Goal: Find specific page/section: Find specific page/section

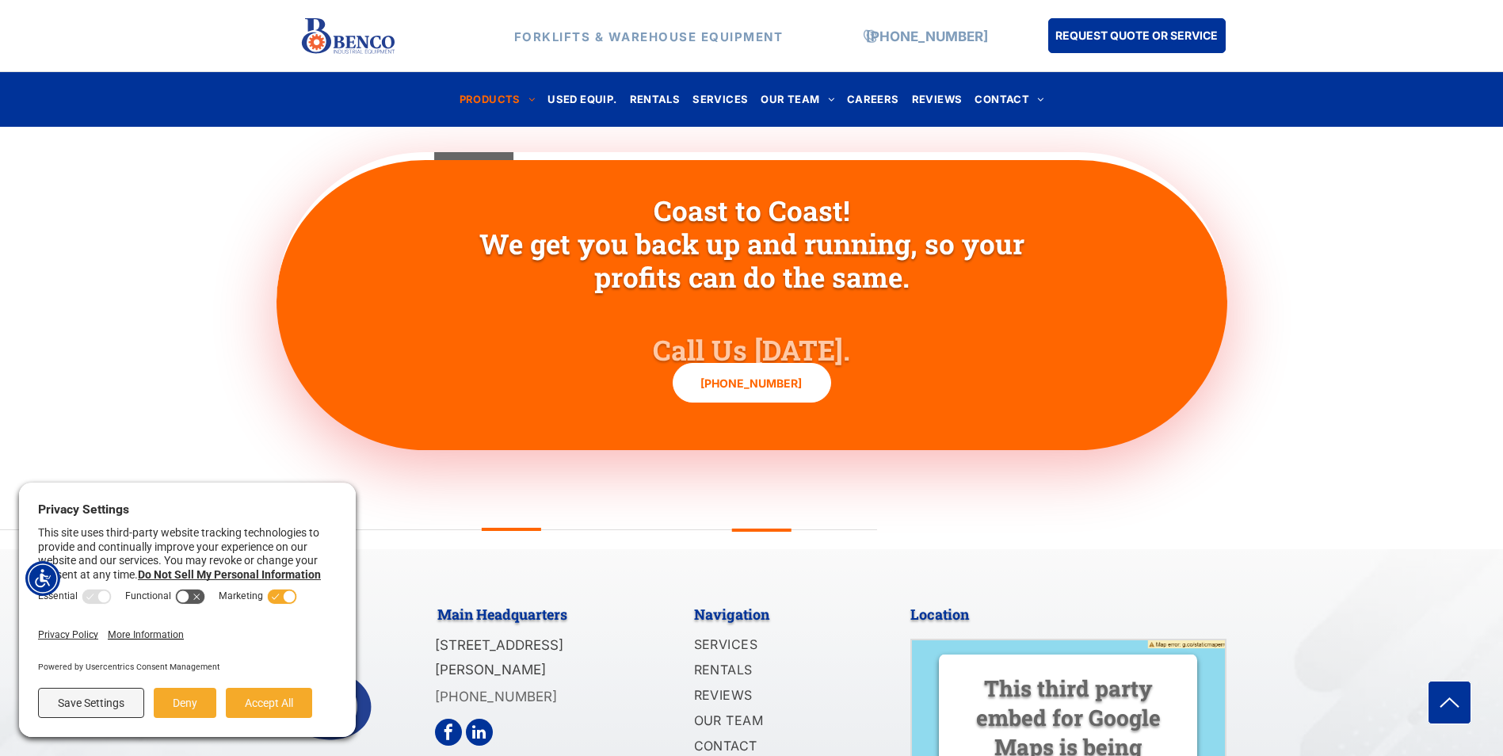
scroll to position [1708, 0]
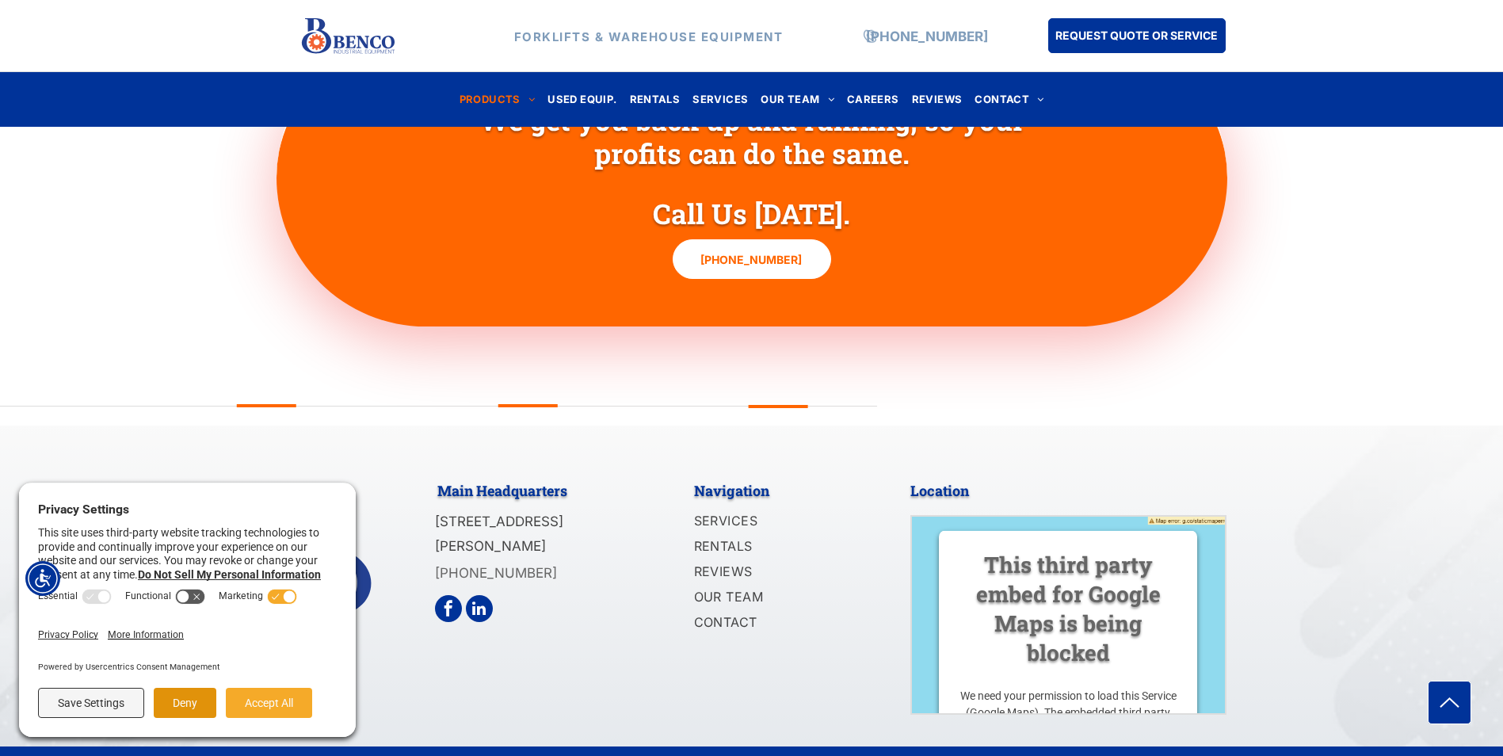
click at [178, 711] on button "Deny" at bounding box center [185, 703] width 63 height 30
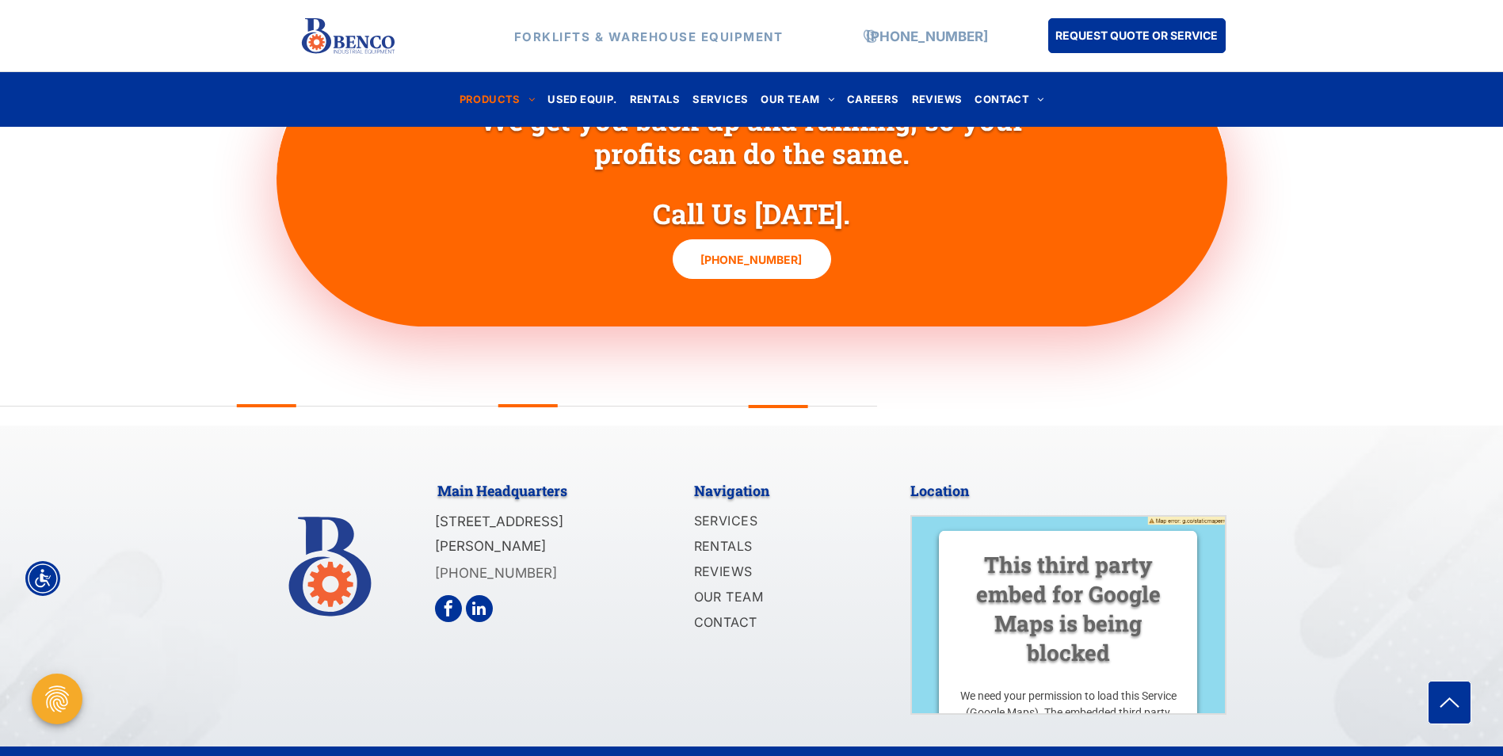
click at [157, 329] on div "Coast to Coast! We get you back up and running, so your profits can do the same…" at bounding box center [751, 177] width 1503 height 425
click at [734, 612] on span "CONTACT" at bounding box center [725, 621] width 63 height 19
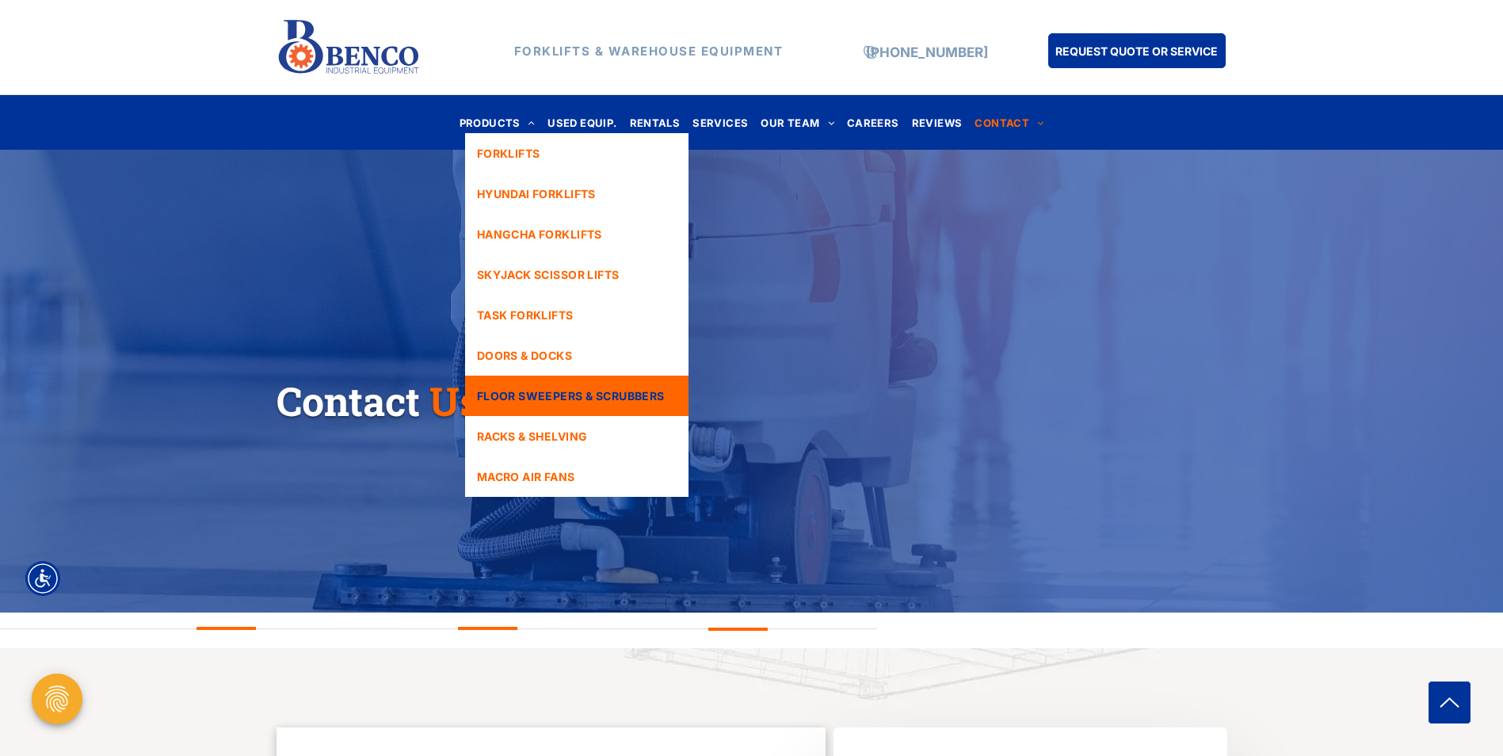
click at [536, 395] on span "FLOOR SWEEPERS & SCRUBBERS" at bounding box center [571, 395] width 188 height 17
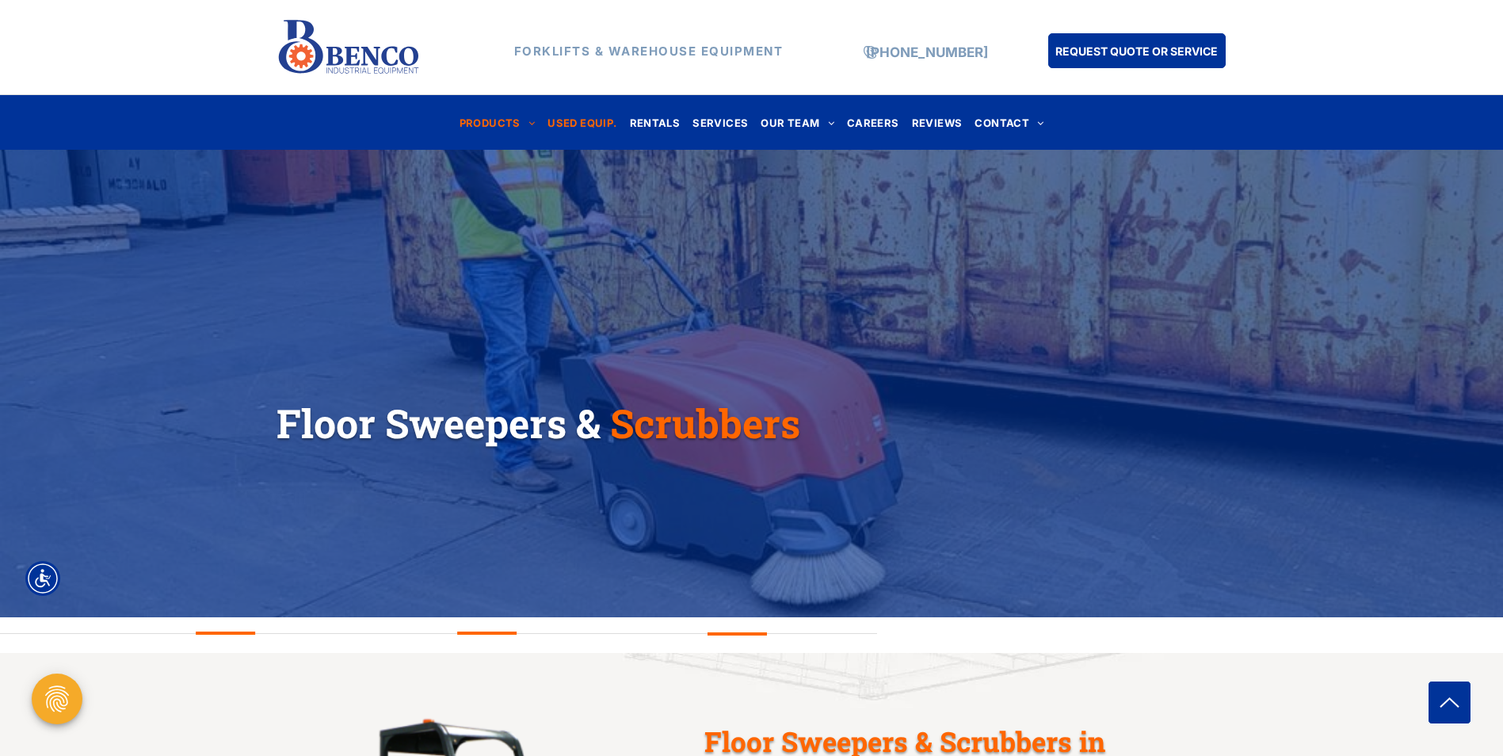
click at [578, 120] on span "USED EQUIP." at bounding box center [581, 122] width 69 height 21
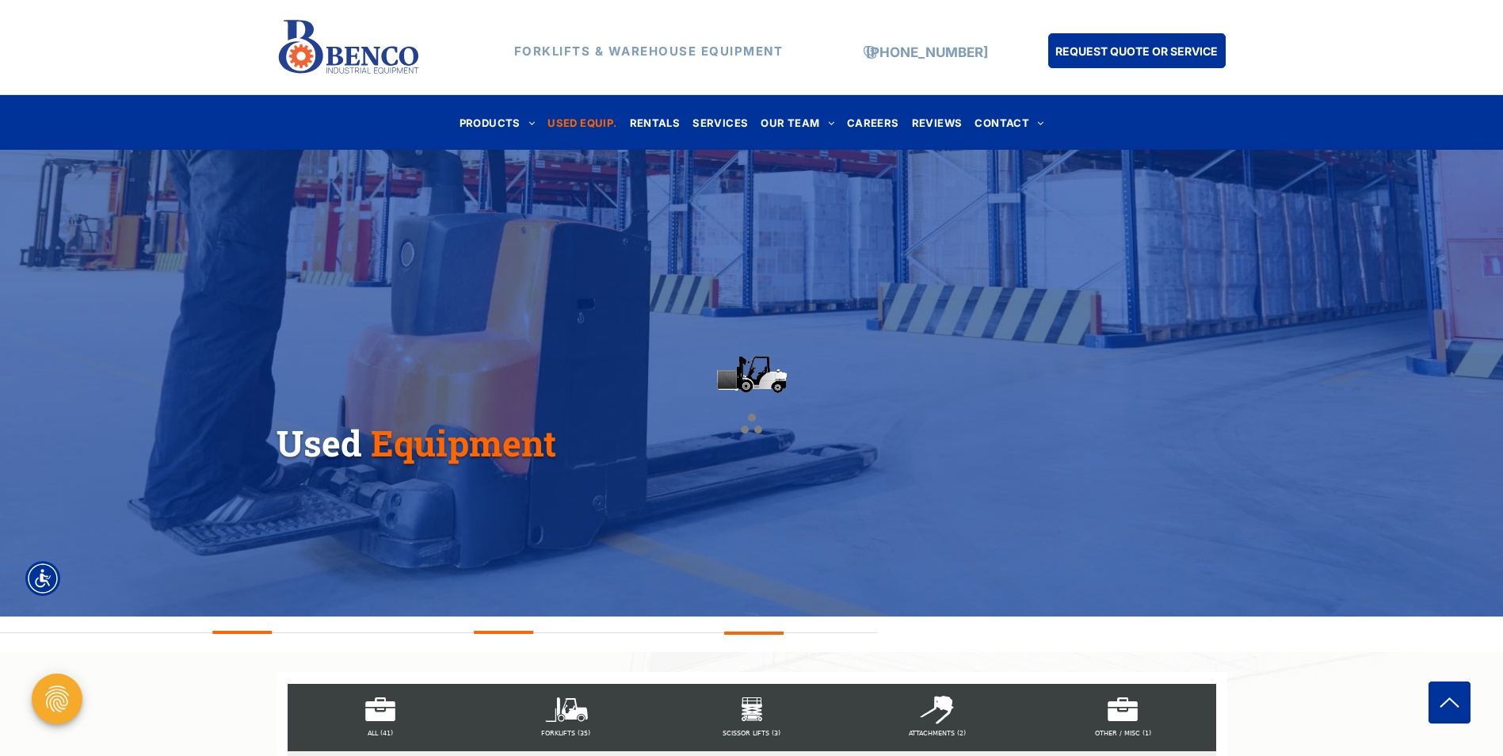
scroll to position [238, 0]
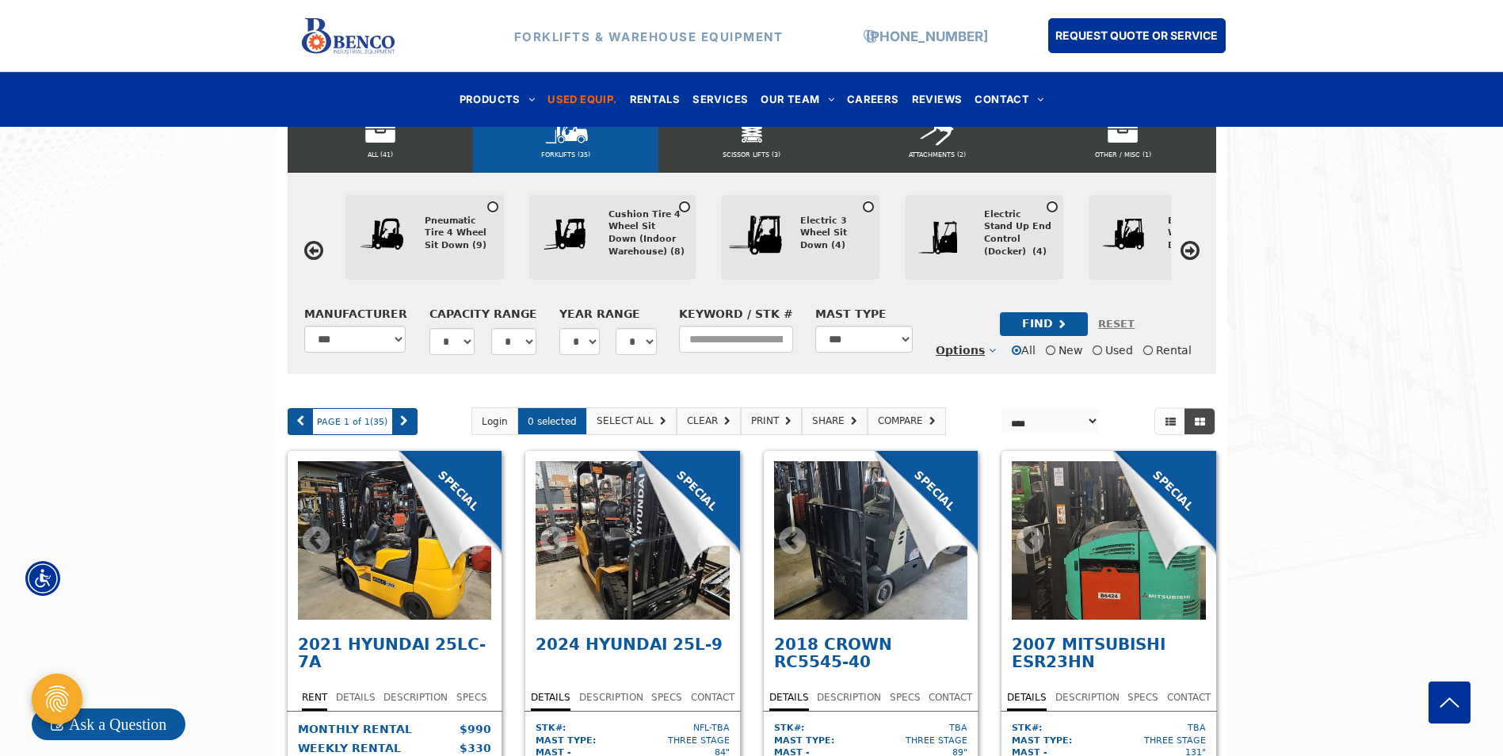
scroll to position [713, 0]
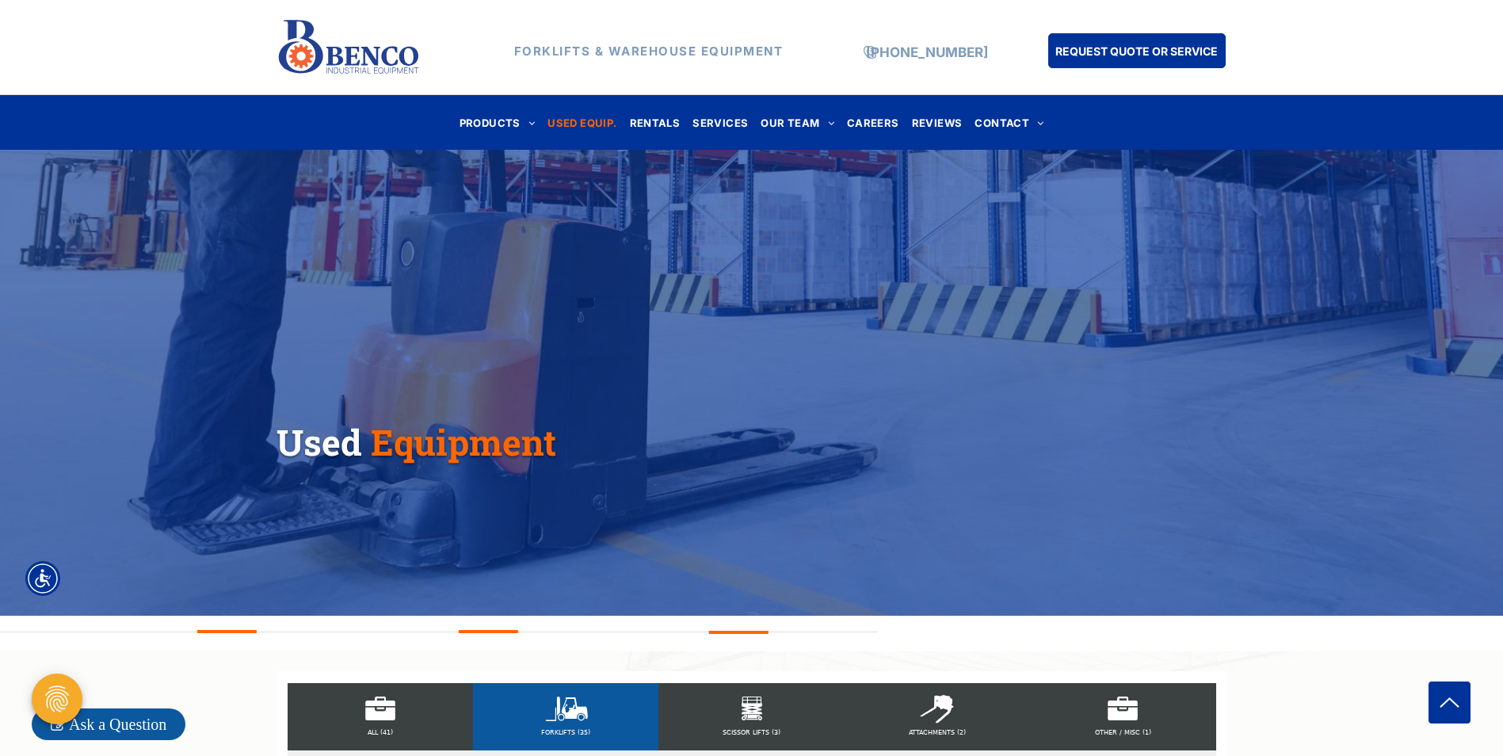
scroll to position [0, 0]
